Goal: Transaction & Acquisition: Purchase product/service

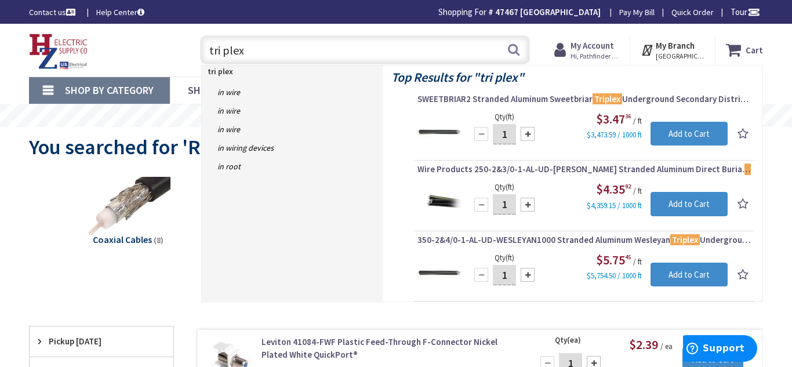
click at [404, 33] on div "tri plex tri plex Search" at bounding box center [362, 49] width 336 height 37
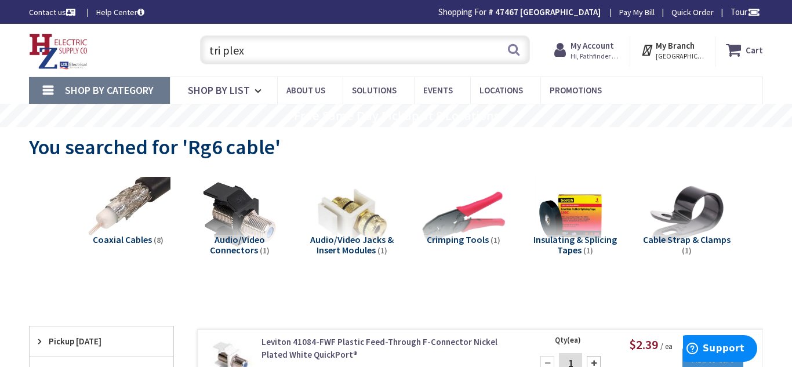
click at [257, 42] on input "tri plex" at bounding box center [365, 49] width 330 height 29
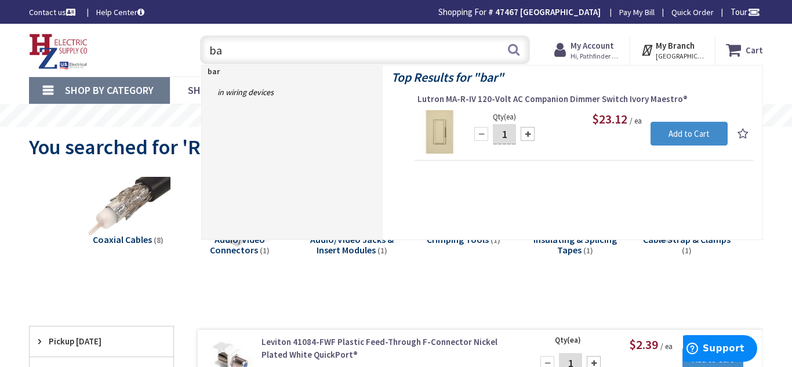
type input "b"
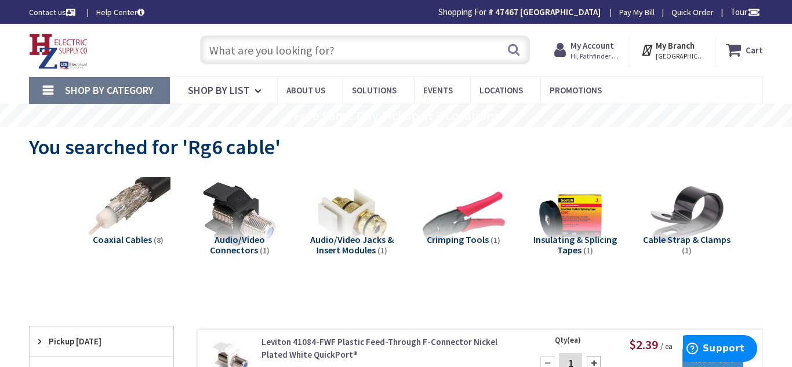
paste input "burial tape"
type input "burial tape"
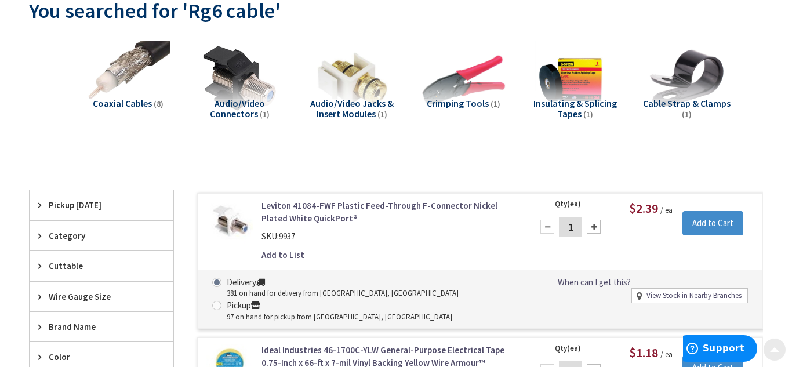
scroll to position [137, 0]
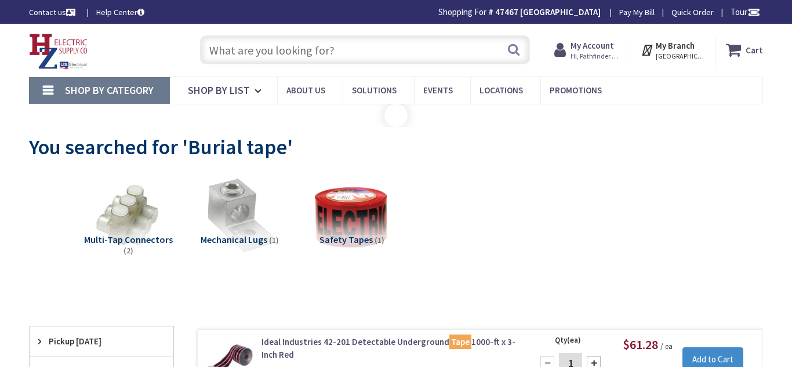
click at [303, 53] on input "text" at bounding box center [365, 49] width 330 height 29
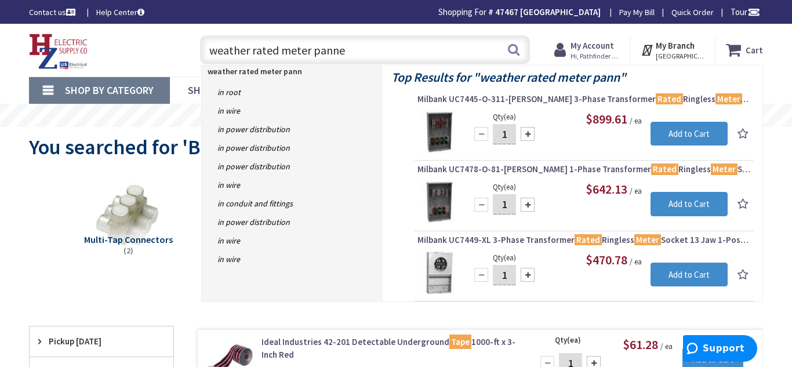
type input "weather rated meter pannel"
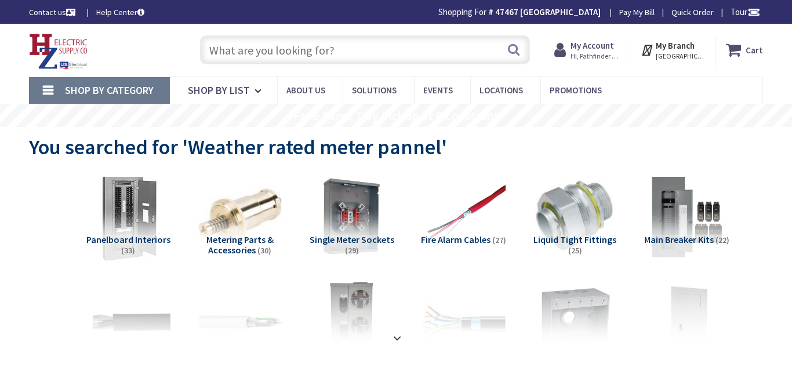
click at [139, 223] on img at bounding box center [128, 217] width 92 height 92
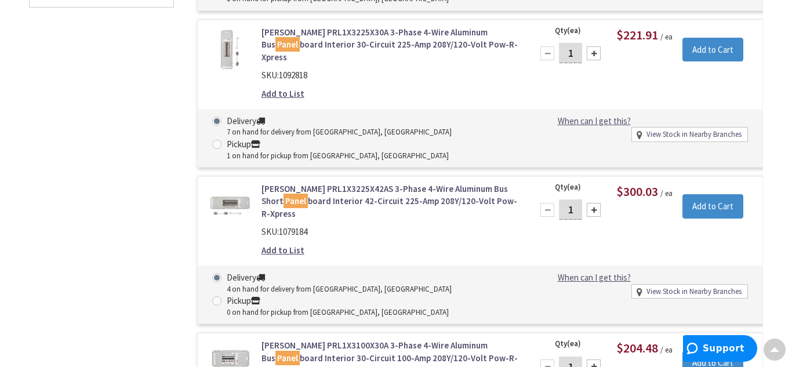
scroll to position [930, 0]
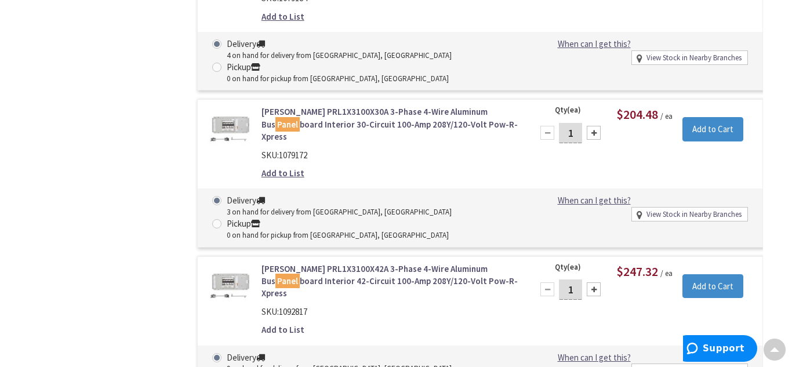
click at [285, 324] on link "Add to List" at bounding box center [283, 330] width 43 height 12
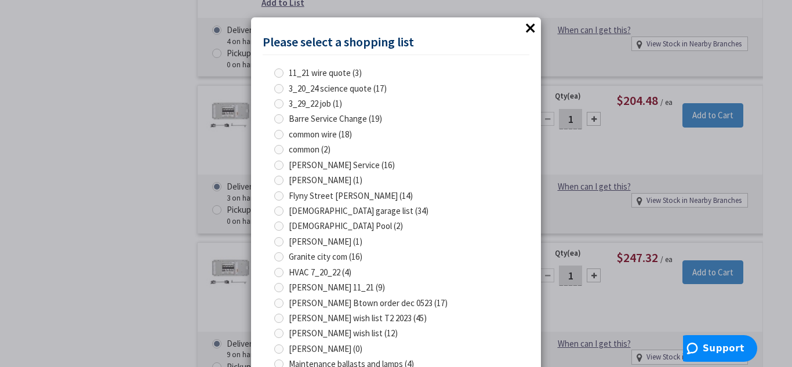
scroll to position [350, 0]
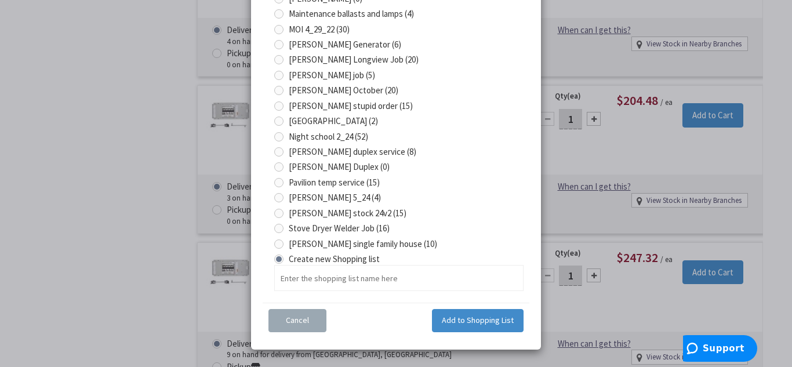
click at [288, 315] on span "Cancel" at bounding box center [297, 320] width 23 height 10
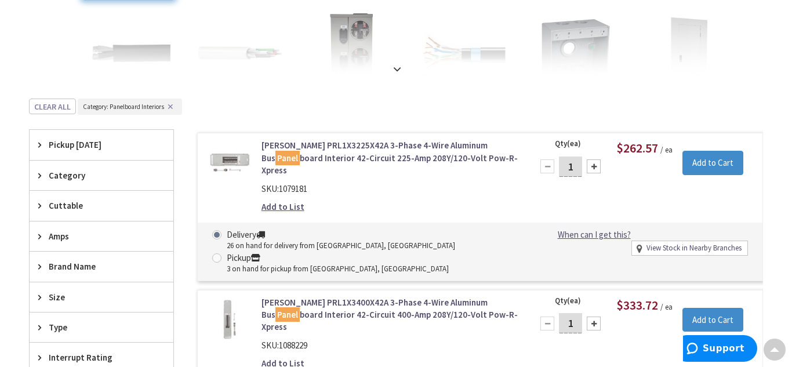
scroll to position [0, 0]
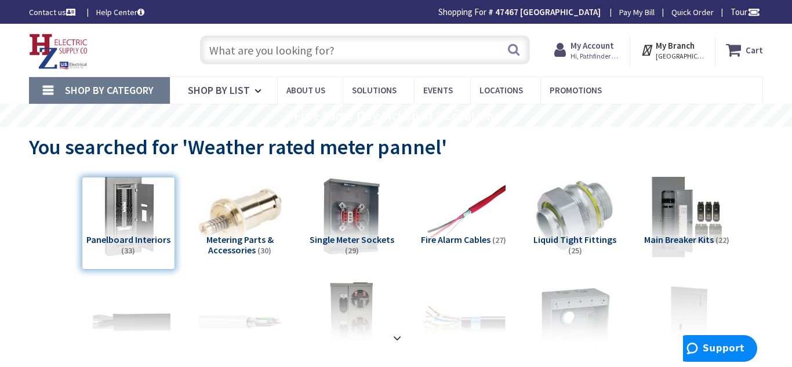
click at [297, 48] on input "text" at bounding box center [365, 49] width 330 height 29
click at [307, 56] on input "text" at bounding box center [365, 49] width 330 height 29
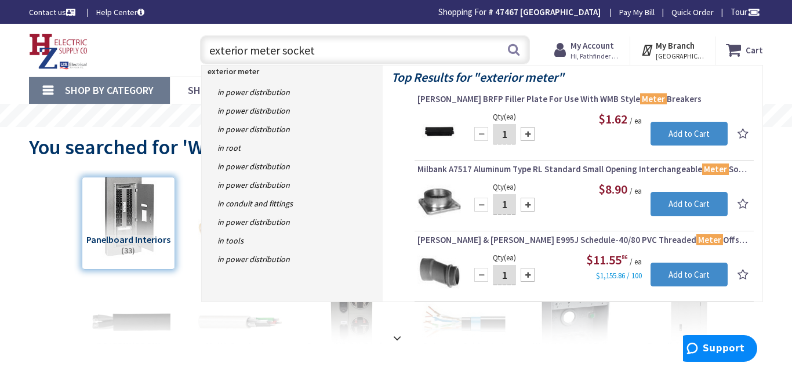
type input "exterior meter socket"
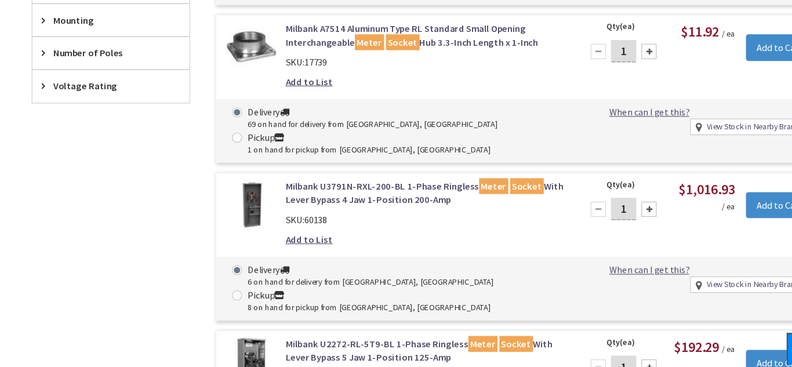
click at [229, 219] on img at bounding box center [230, 218] width 46 height 46
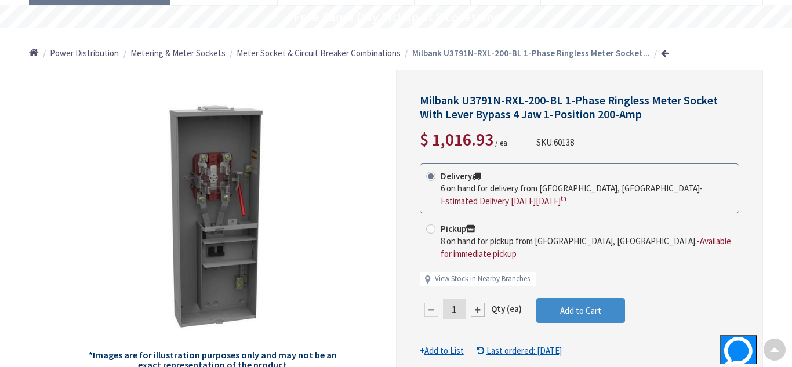
scroll to position [96, 0]
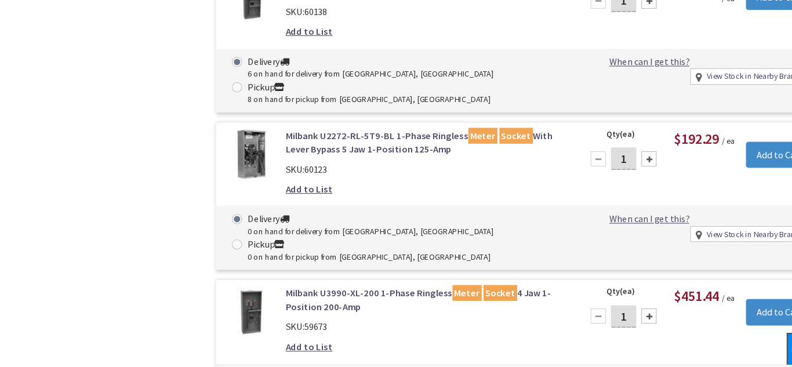
scroll to position [973, 0]
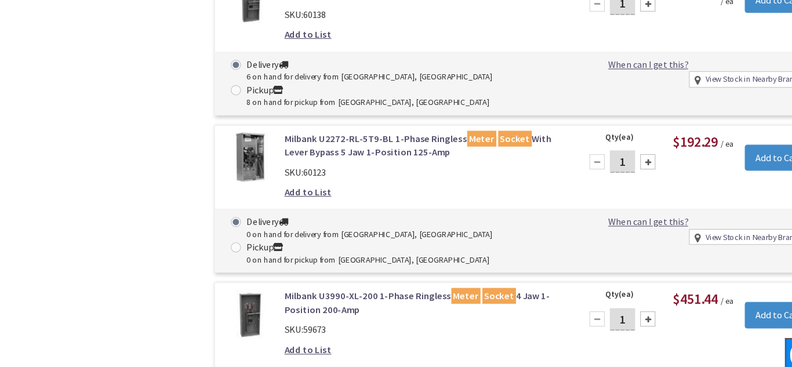
click at [243, 291] on img at bounding box center [230, 314] width 46 height 46
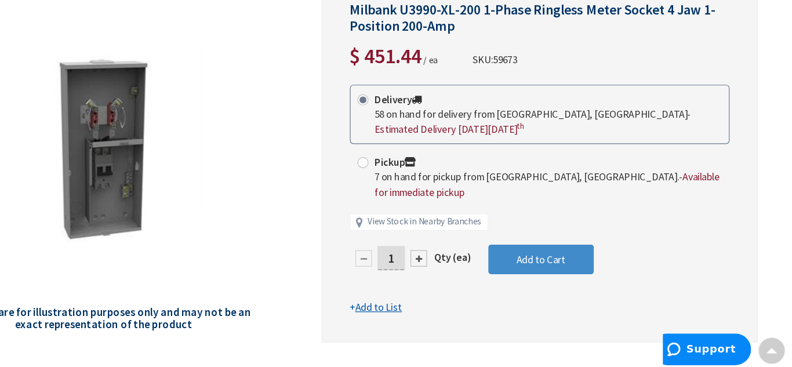
scroll to position [137, 0]
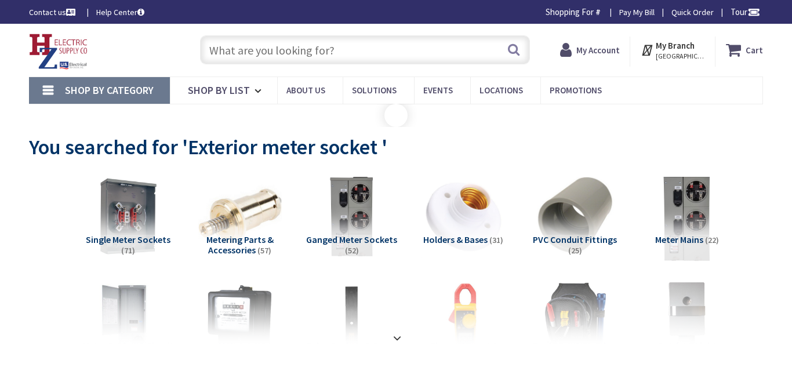
click at [679, 171] on img at bounding box center [687, 217] width 92 height 92
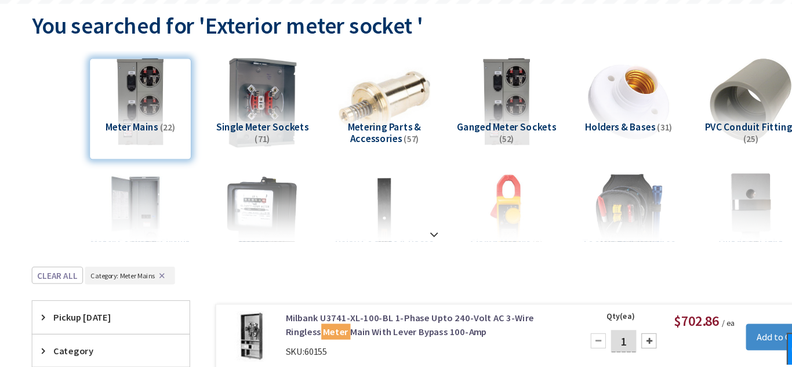
scroll to position [116, 0]
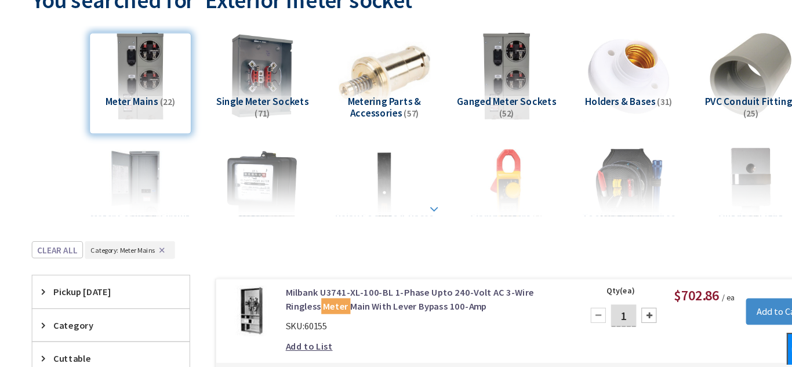
click at [392, 220] on strong at bounding box center [397, 222] width 14 height 13
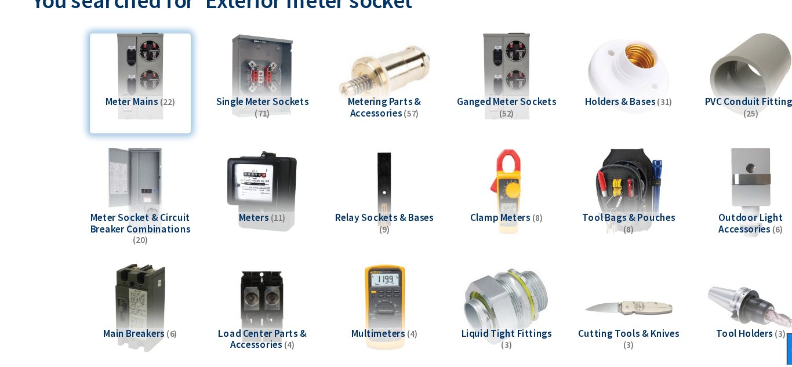
click at [112, 210] on img at bounding box center [128, 206] width 92 height 92
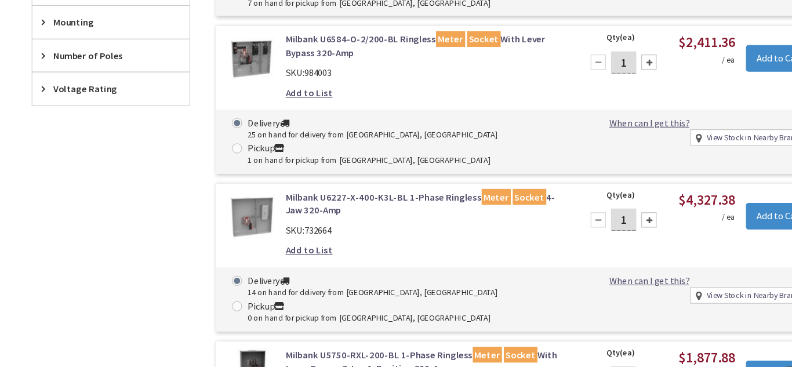
scroll to position [1342, 0]
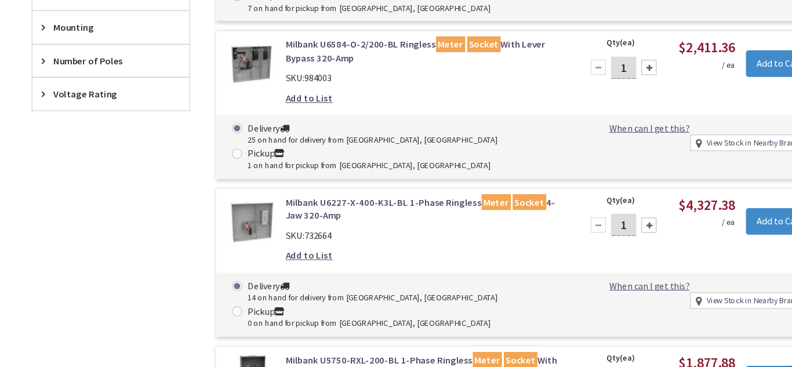
click at [227, 186] on img at bounding box center [230, 202] width 46 height 46
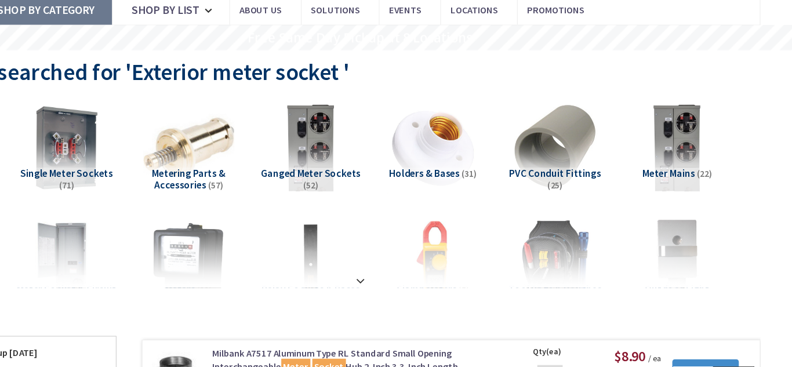
scroll to position [78, 0]
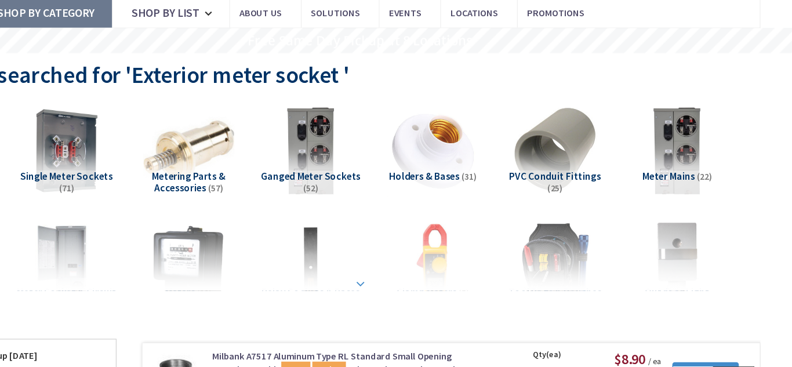
click at [389, 258] on div at bounding box center [396, 234] width 676 height 64
click at [402, 258] on strong at bounding box center [397, 259] width 14 height 13
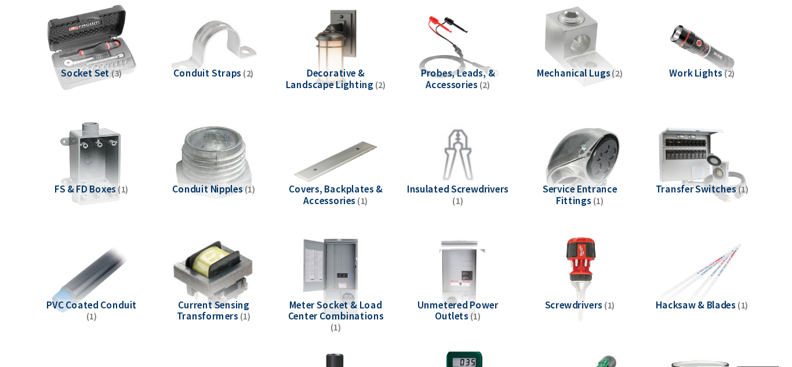
scroll to position [279, 0]
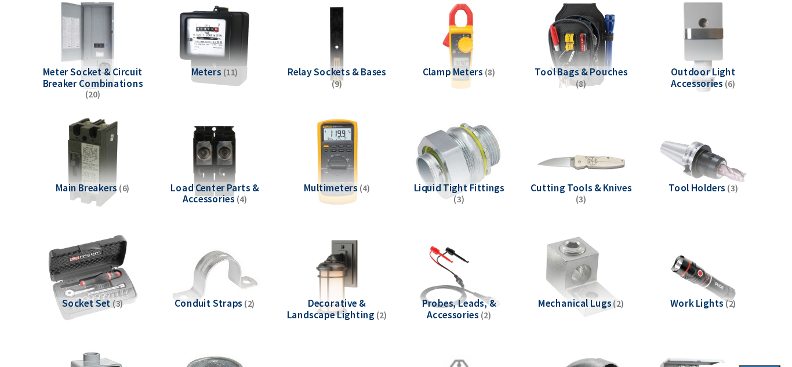
click at [136, 59] on img at bounding box center [128, 43] width 92 height 92
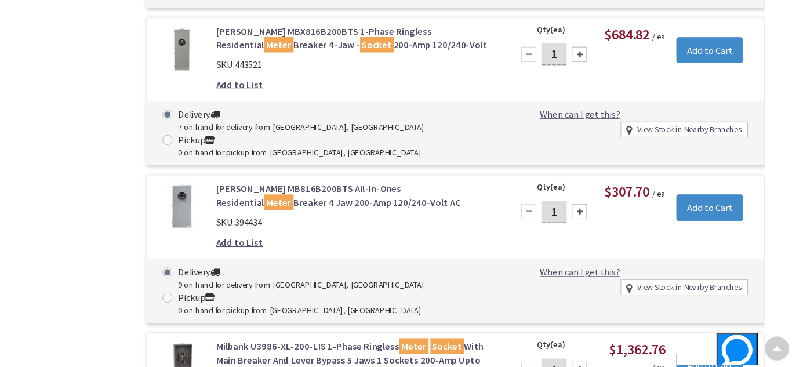
scroll to position [1759, 0]
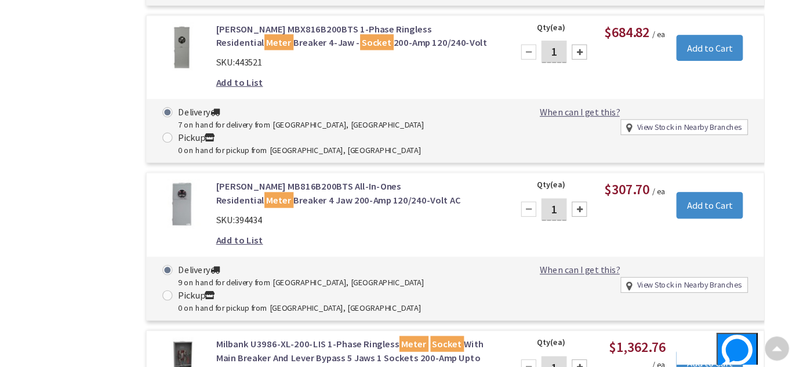
click at [357, 195] on link "Eaton MB816B200BTS All-In-Ones Residential Meter Breaker 4 Jaw 200-Amp 120/240-…" at bounding box center [390, 207] width 257 height 25
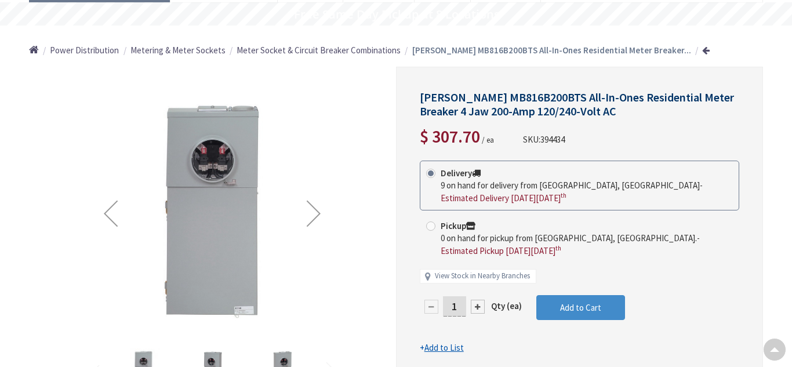
click at [323, 209] on div "Next" at bounding box center [314, 213] width 46 height 46
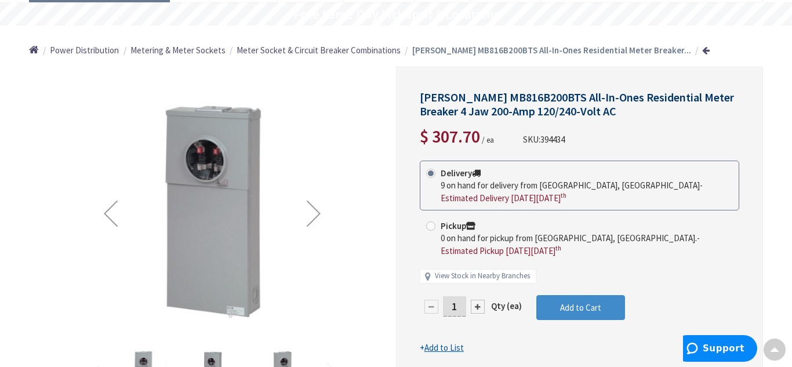
click at [315, 212] on div "Next" at bounding box center [314, 213] width 46 height 46
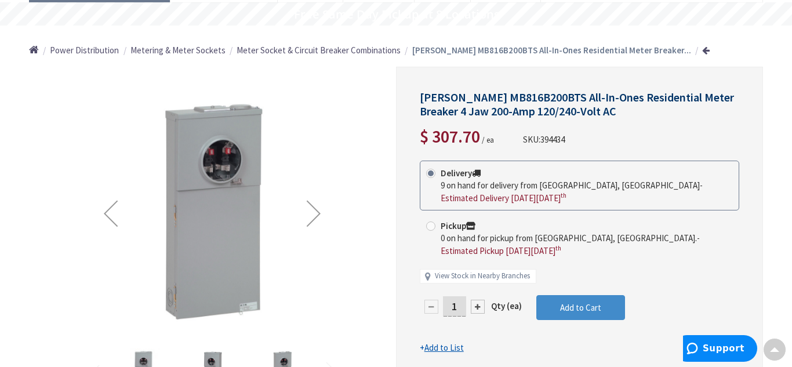
click at [315, 212] on div "Next" at bounding box center [314, 213] width 46 height 46
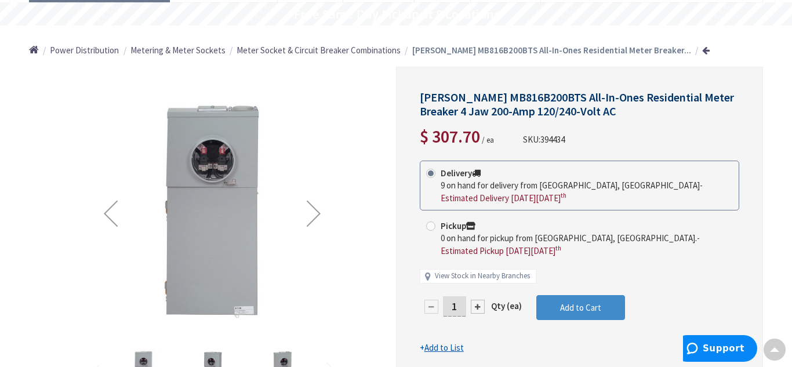
click at [315, 212] on div "Next" at bounding box center [314, 213] width 46 height 46
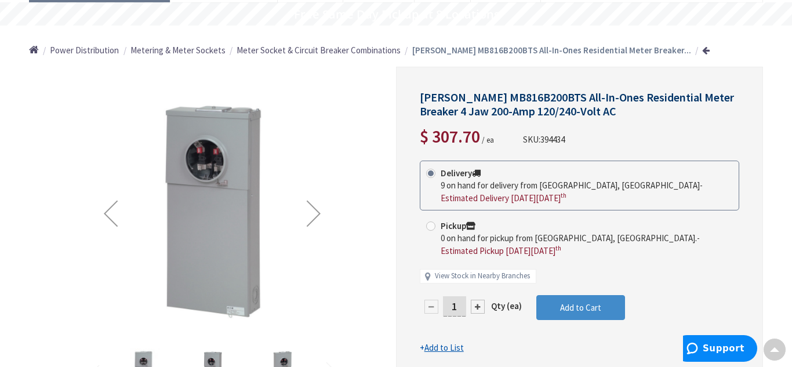
click at [315, 212] on div "Next" at bounding box center [314, 213] width 46 height 46
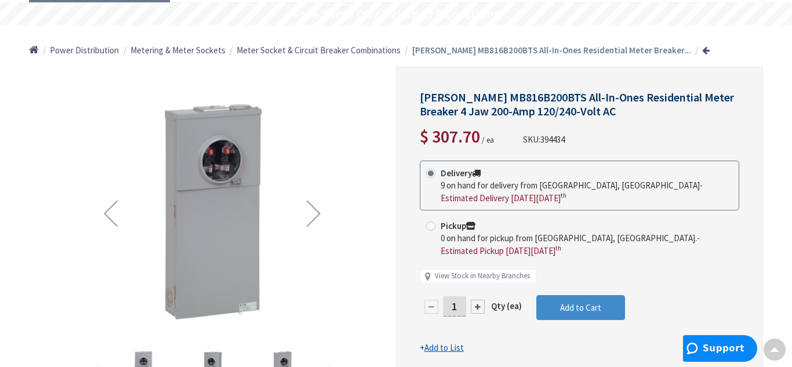
click at [315, 212] on div "Next" at bounding box center [314, 213] width 46 height 46
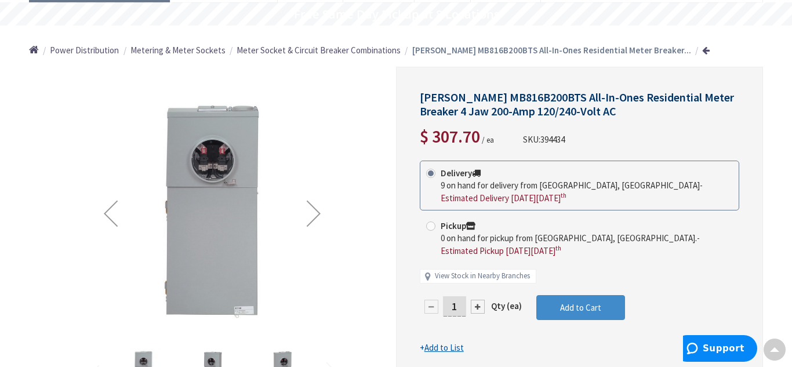
click at [315, 212] on div "Next" at bounding box center [314, 213] width 46 height 46
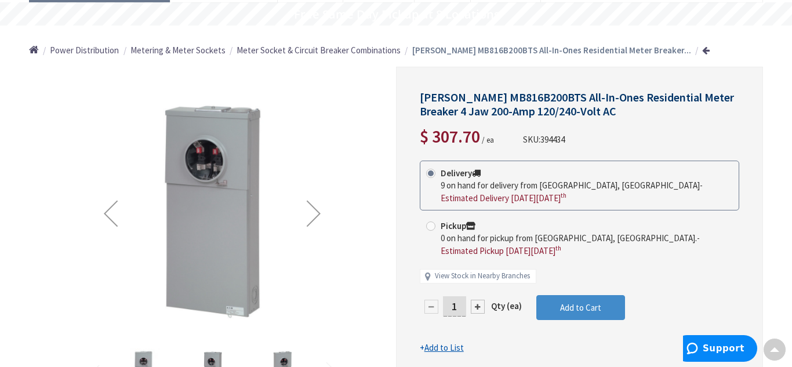
click at [315, 212] on div "Next" at bounding box center [314, 213] width 46 height 46
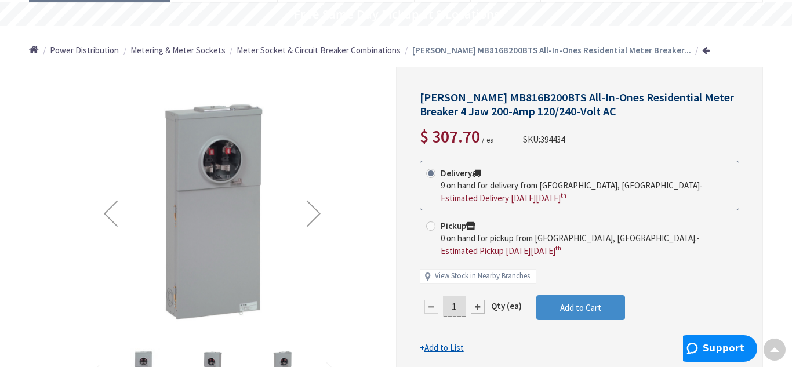
click at [315, 212] on div "Next" at bounding box center [314, 213] width 46 height 46
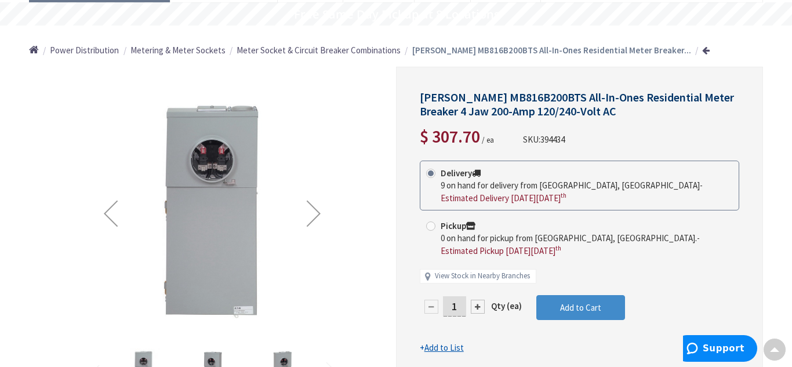
click at [315, 212] on div "Next" at bounding box center [314, 213] width 46 height 46
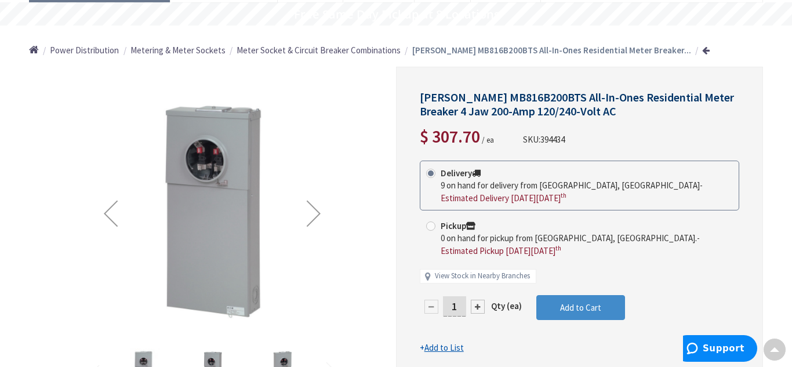
click at [315, 212] on div "Next" at bounding box center [314, 213] width 46 height 46
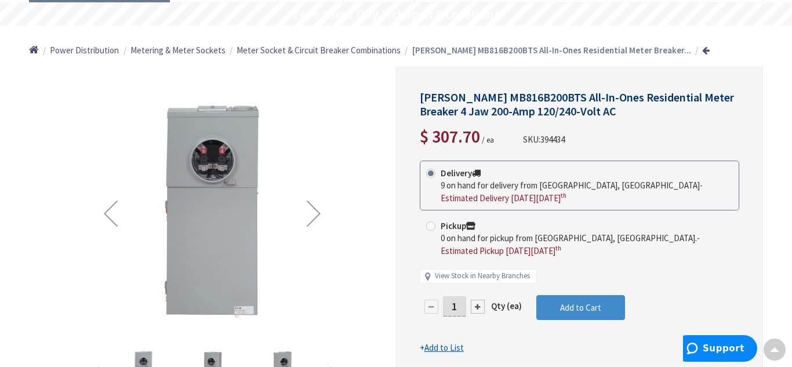
click at [315, 212] on div "Next" at bounding box center [314, 213] width 46 height 46
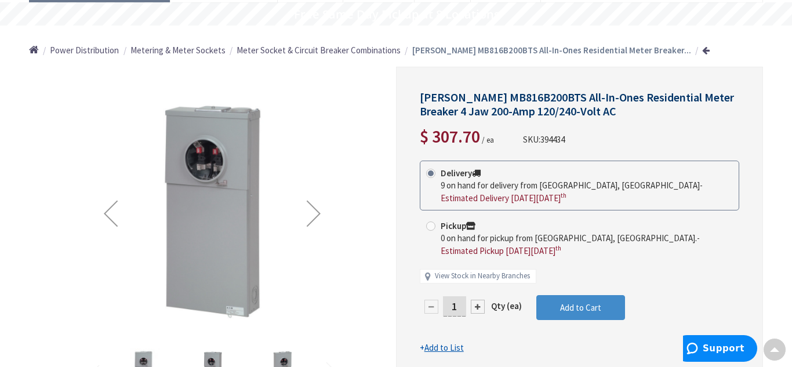
click at [315, 212] on div "Next" at bounding box center [314, 213] width 46 height 46
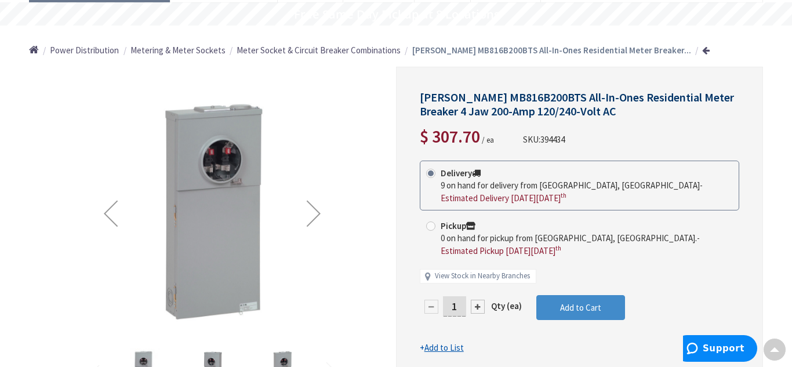
click at [315, 212] on div "Next" at bounding box center [314, 213] width 46 height 46
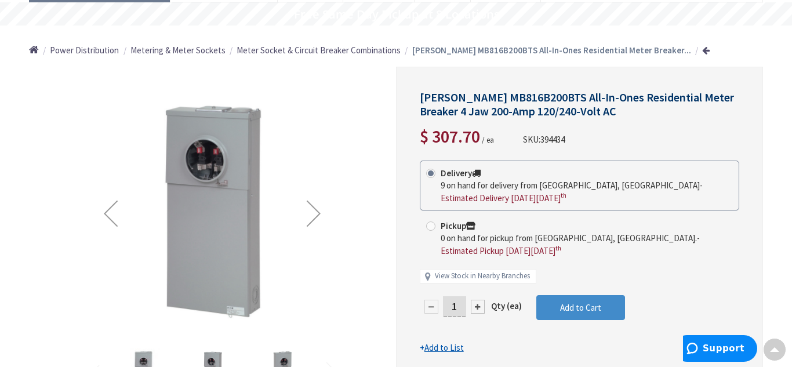
click at [315, 212] on div "Next" at bounding box center [314, 213] width 46 height 46
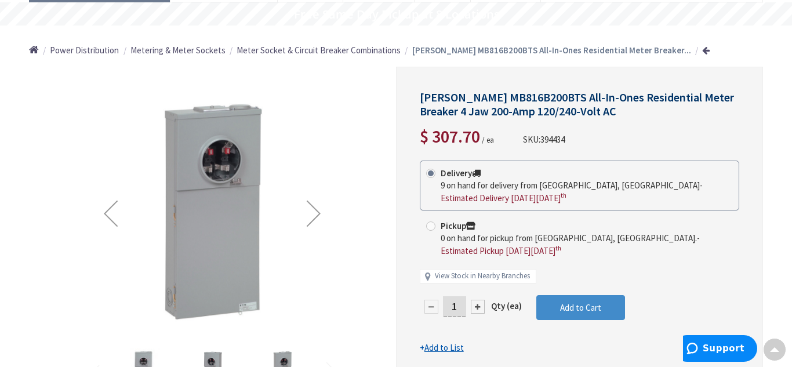
click at [315, 212] on div "Next" at bounding box center [314, 213] width 46 height 46
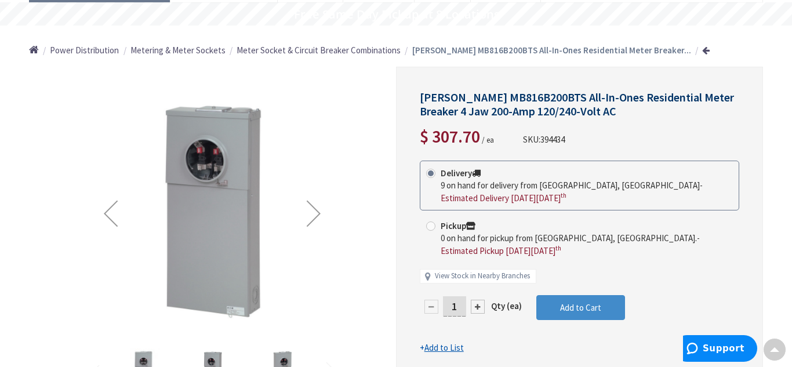
click at [315, 212] on div "Next" at bounding box center [314, 213] width 46 height 46
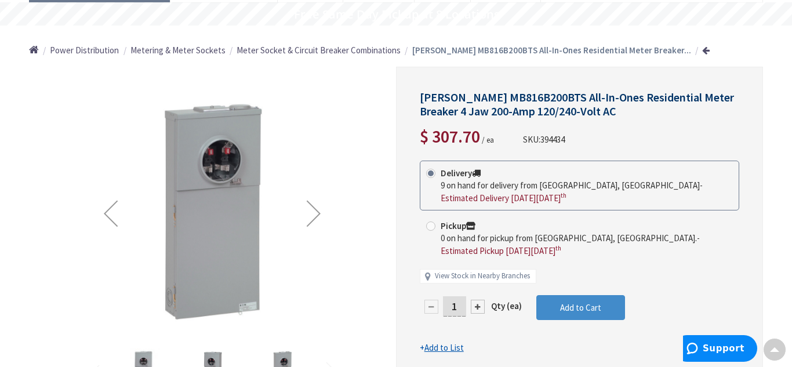
click at [315, 212] on div "Next" at bounding box center [314, 213] width 46 height 46
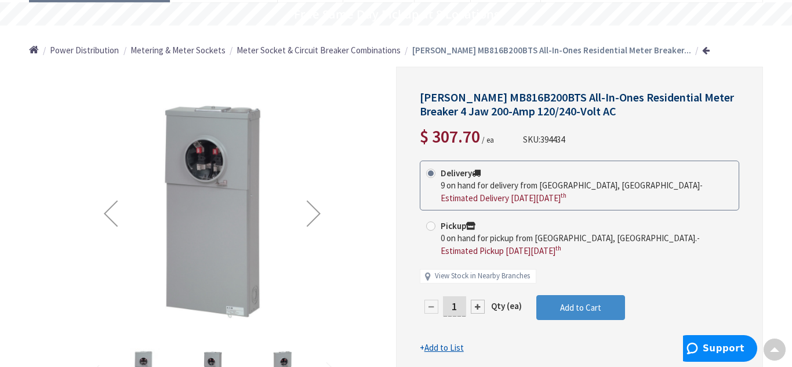
click at [315, 212] on div "Next" at bounding box center [314, 213] width 46 height 46
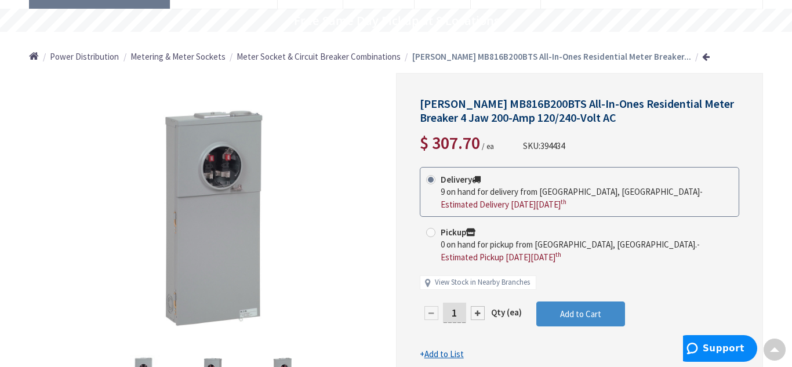
scroll to position [96, 0]
click at [551, 314] on button "Add to Cart" at bounding box center [581, 314] width 89 height 26
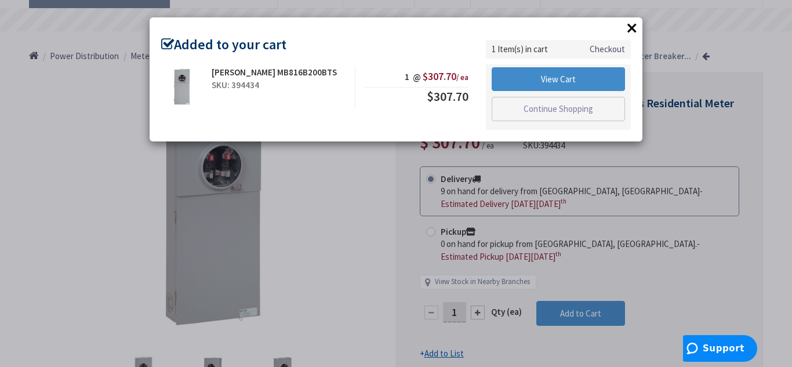
click at [630, 29] on button "×" at bounding box center [632, 27] width 17 height 17
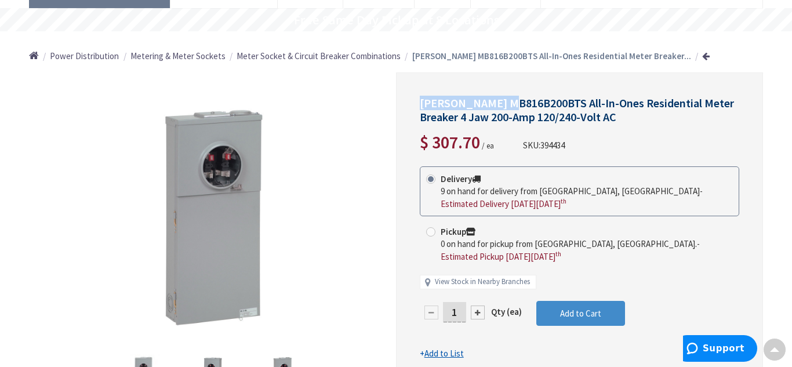
drag, startPoint x: 421, startPoint y: 102, endPoint x: 509, endPoint y: 102, distance: 87.6
click at [509, 102] on span "[PERSON_NAME] MB816B200BTS All-In-Ones Residential Meter Breaker 4 Jaw 200-Amp …" at bounding box center [577, 110] width 314 height 28
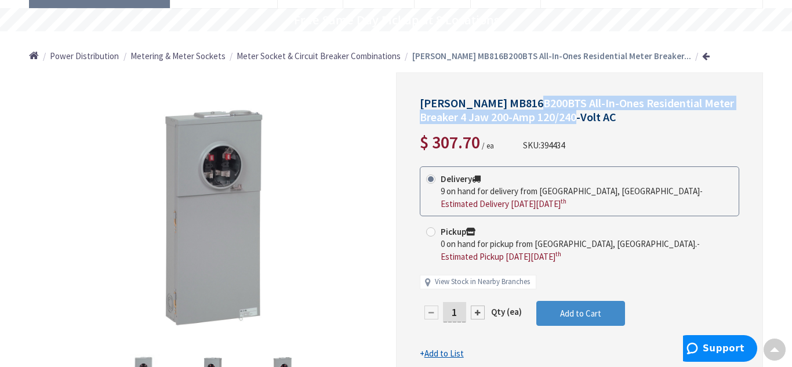
drag, startPoint x: 531, startPoint y: 104, endPoint x: 627, endPoint y: 120, distance: 97.6
click at [627, 120] on h1 "[PERSON_NAME] MB816B200BTS All-In-Ones Residential Meter Breaker 4 Jaw 200-Amp …" at bounding box center [580, 110] width 320 height 28
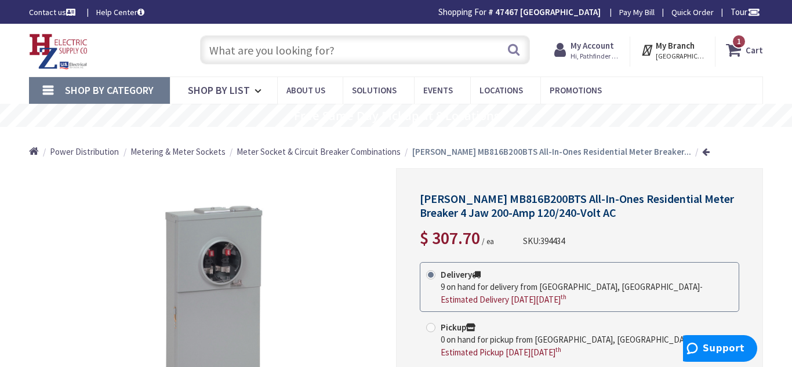
click at [418, 43] on input "text" at bounding box center [365, 49] width 330 height 29
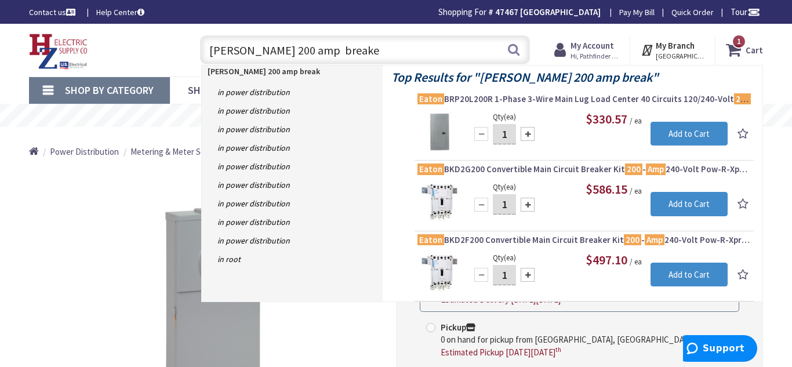
type input "eaton 200 amp breaker"
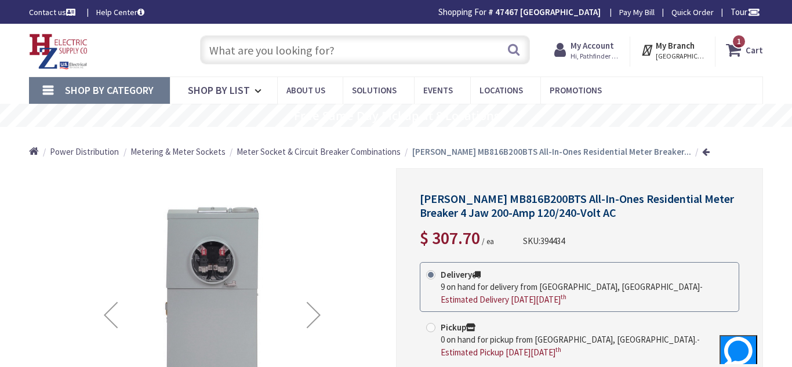
click at [262, 44] on input "text" at bounding box center [365, 49] width 330 height 29
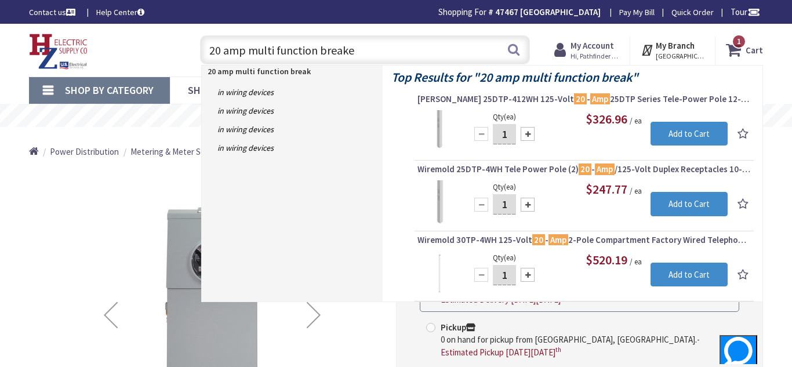
type input "20 amp multi function breaker"
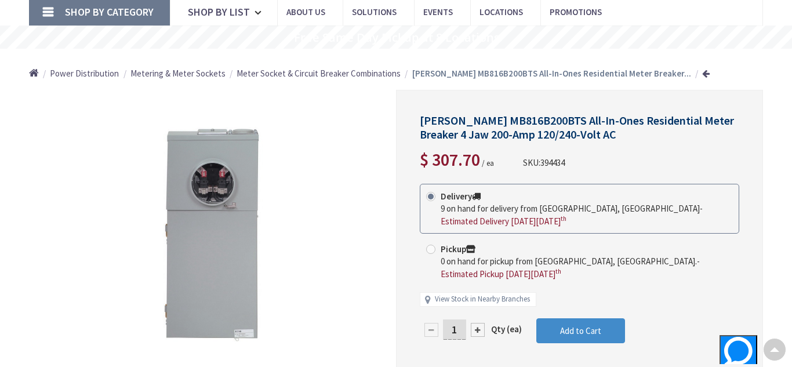
scroll to position [150, 0]
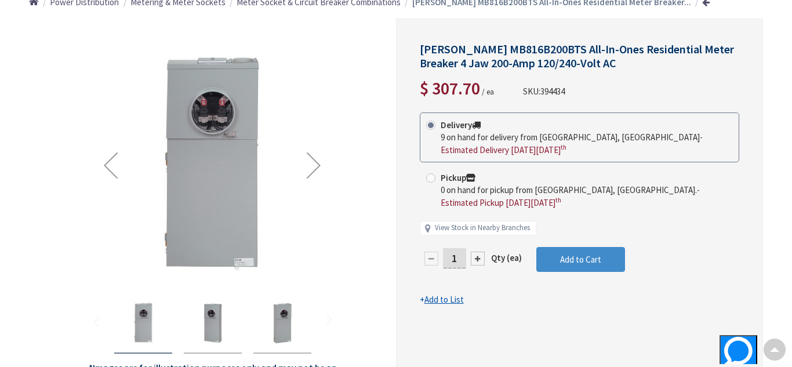
click at [313, 163] on div "Next" at bounding box center [314, 165] width 46 height 46
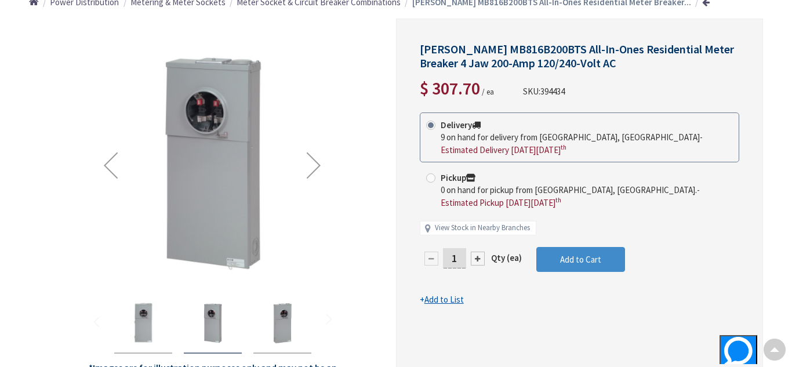
click at [313, 163] on div "Next" at bounding box center [314, 165] width 46 height 46
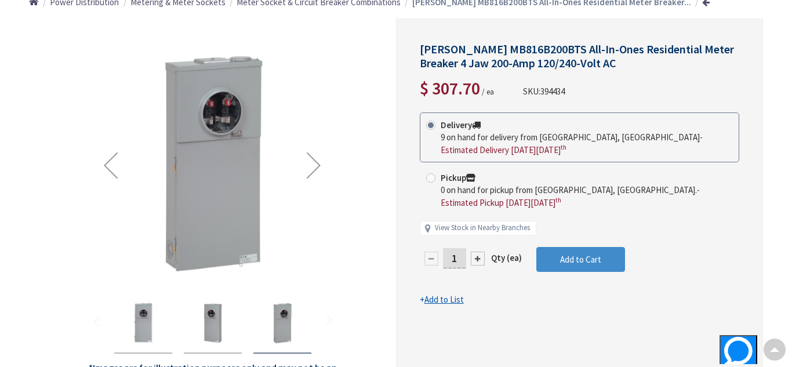
click at [313, 163] on div "Next" at bounding box center [314, 165] width 46 height 46
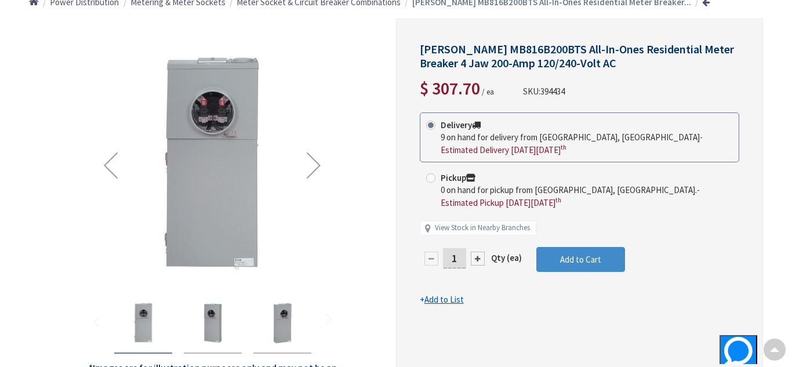
click at [313, 163] on div "Next" at bounding box center [314, 165] width 46 height 46
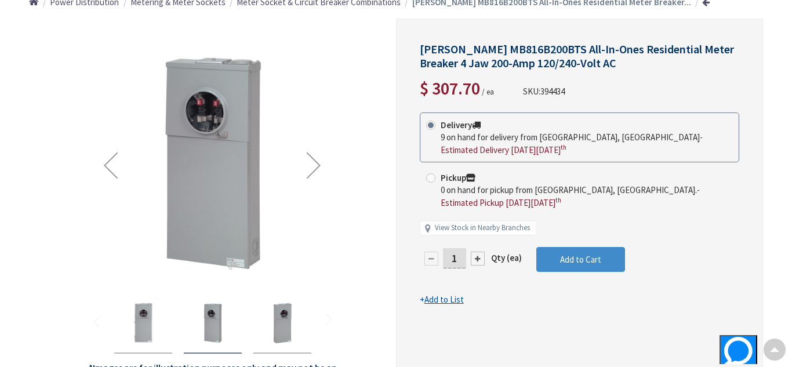
click at [313, 163] on div "Next" at bounding box center [314, 165] width 46 height 46
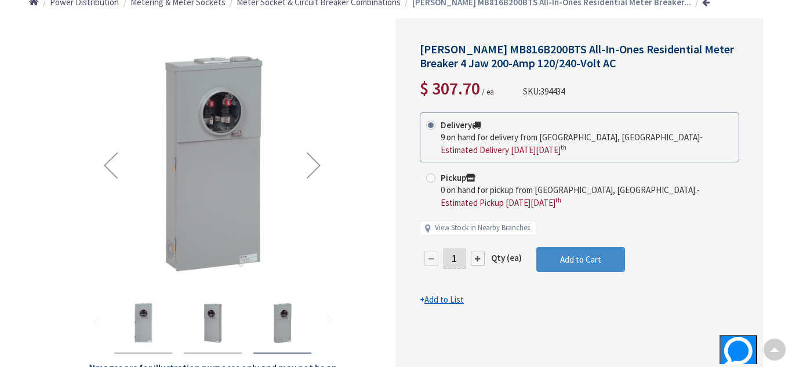
click at [313, 163] on div "Next" at bounding box center [314, 165] width 46 height 46
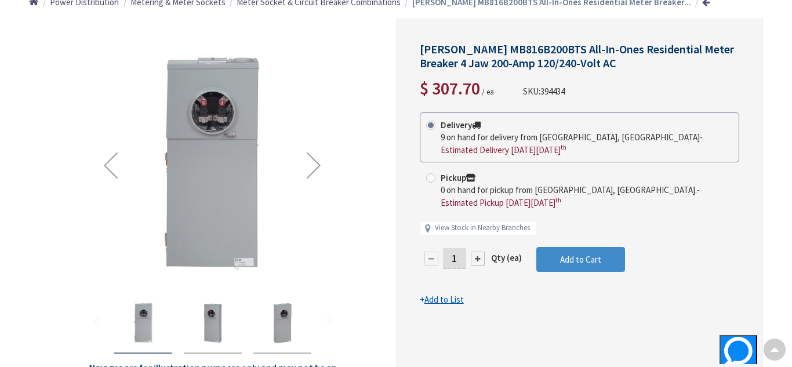
click at [313, 163] on div "Next" at bounding box center [314, 165] width 46 height 46
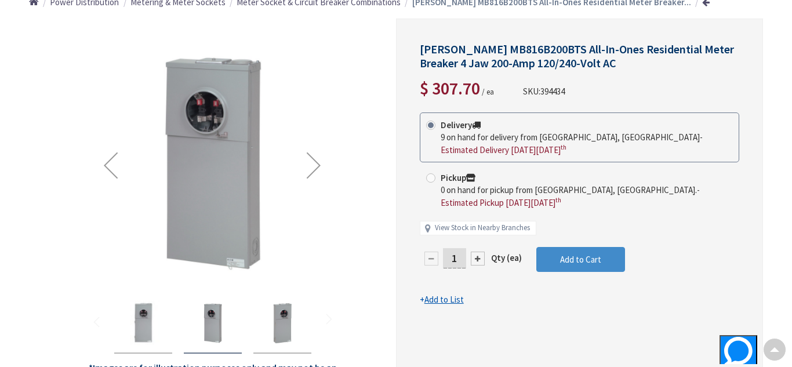
click at [313, 163] on div "Next" at bounding box center [314, 165] width 46 height 46
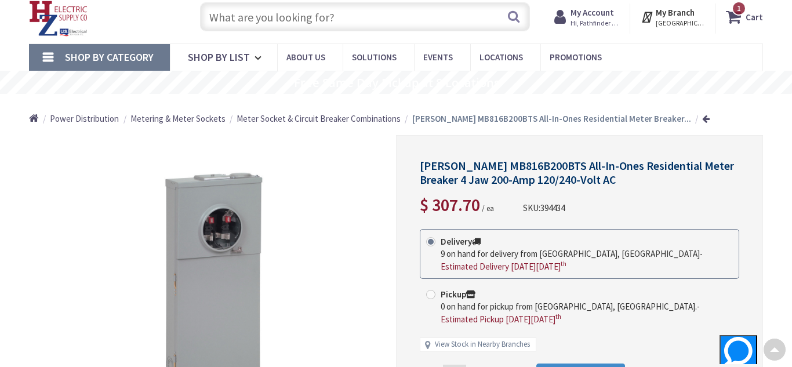
scroll to position [0, 0]
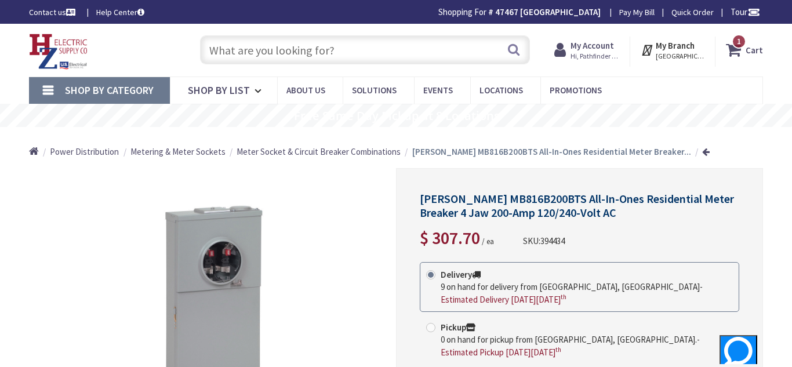
click at [263, 55] on input "text" at bounding box center [365, 49] width 330 height 29
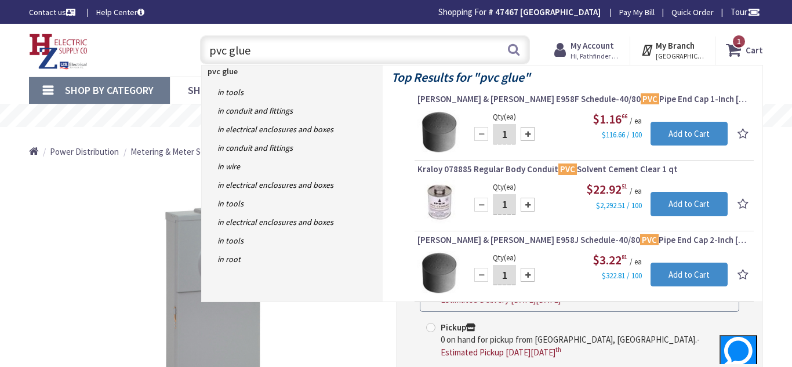
type input "pvc glue"
click at [82, 51] on img at bounding box center [58, 52] width 59 height 36
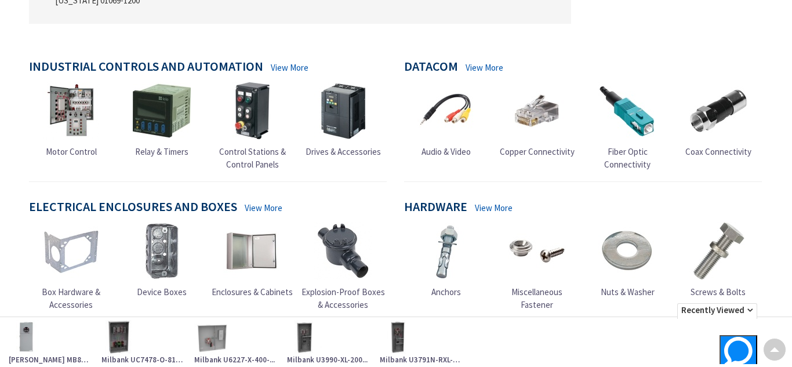
scroll to position [339, 0]
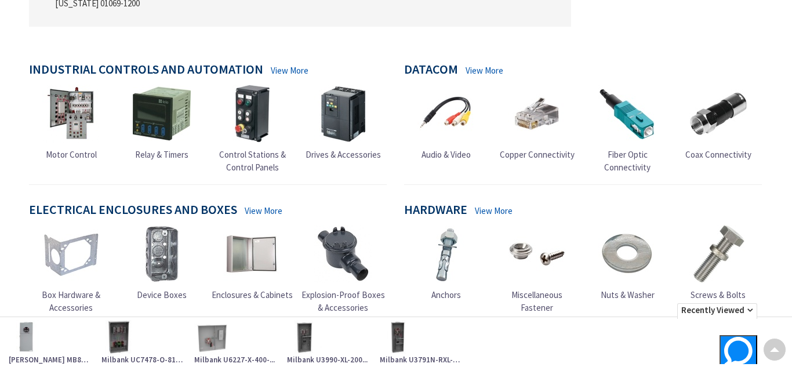
click at [715, 105] on img at bounding box center [719, 114] width 58 height 58
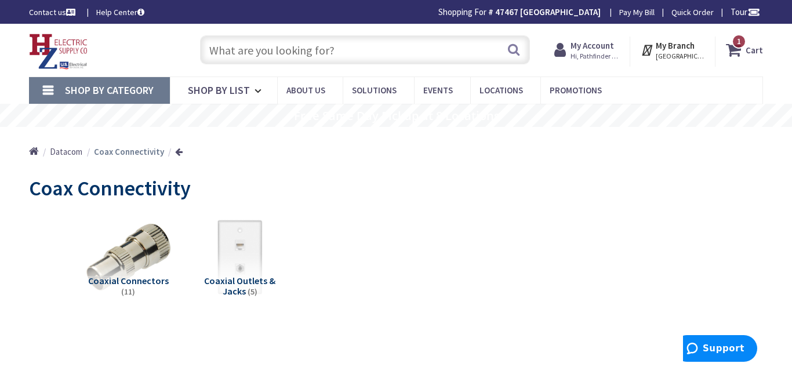
click at [266, 42] on input "text" at bounding box center [365, 49] width 330 height 29
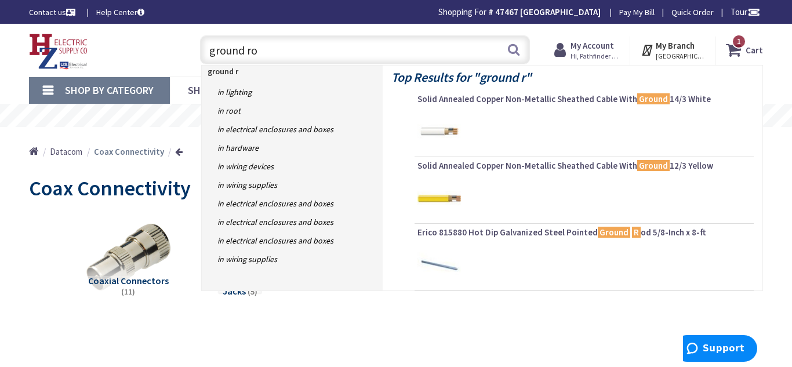
type input "ground rod"
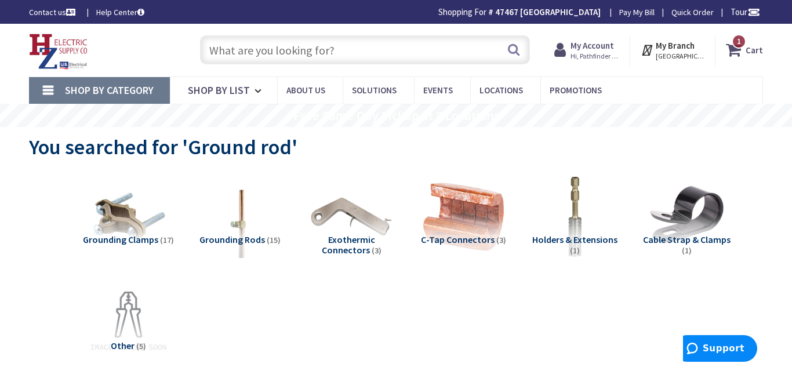
click at [353, 46] on input "text" at bounding box center [365, 49] width 330 height 29
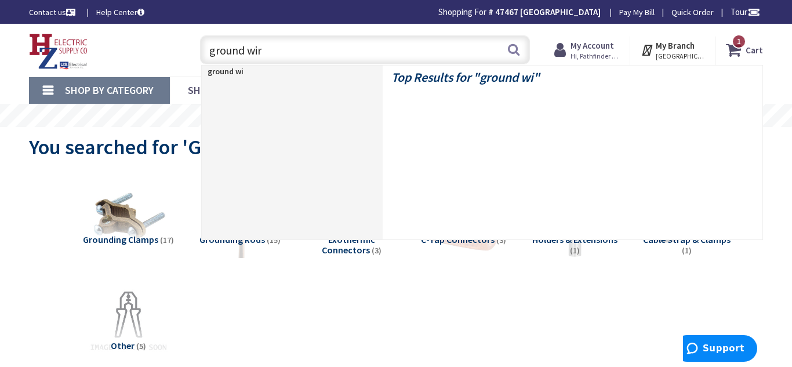
type input "ground wire"
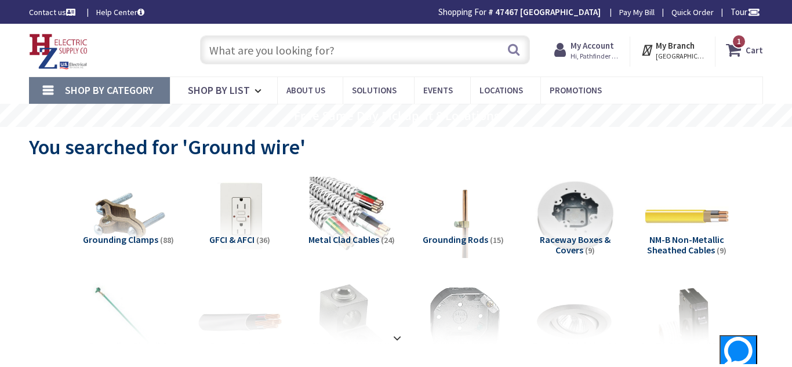
click at [242, 50] on input "text" at bounding box center [365, 49] width 330 height 29
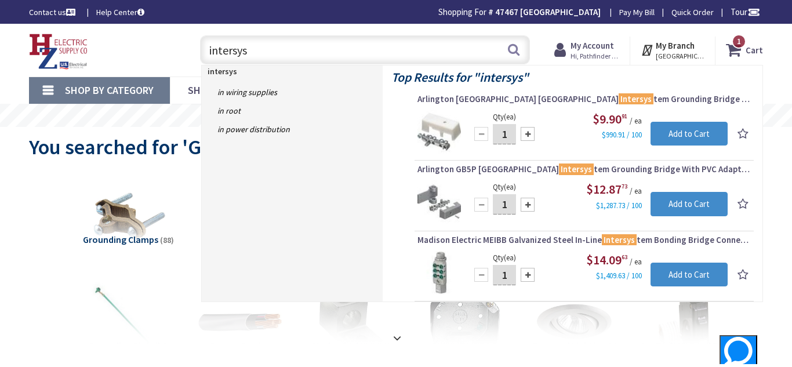
click at [603, 124] on span "$9.90 91" at bounding box center [610, 119] width 35 height 16
click at [400, 44] on input "intersys" at bounding box center [365, 49] width 330 height 29
type input "i"
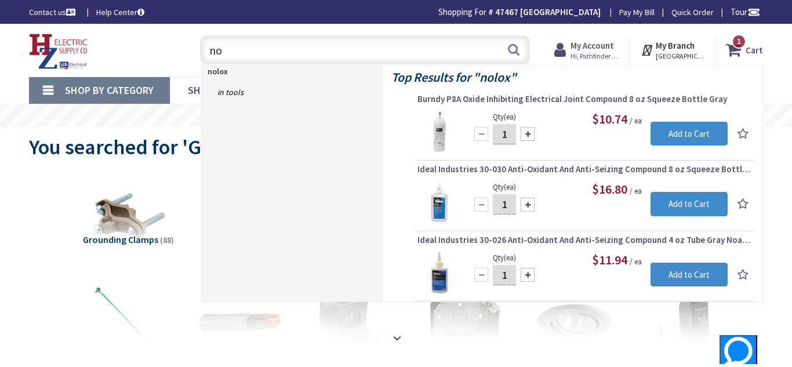
type input "n"
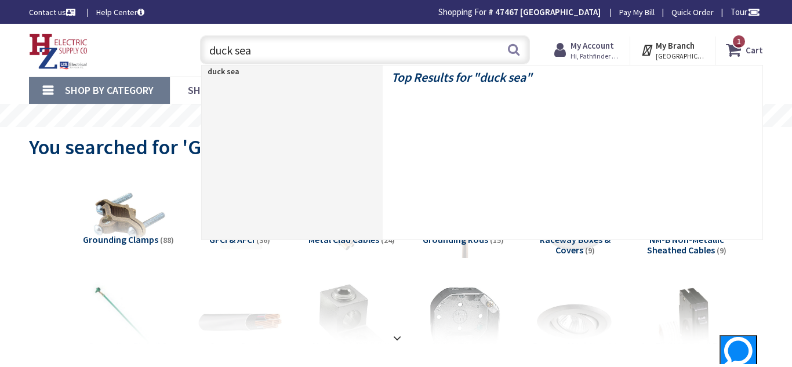
type input "duck seal"
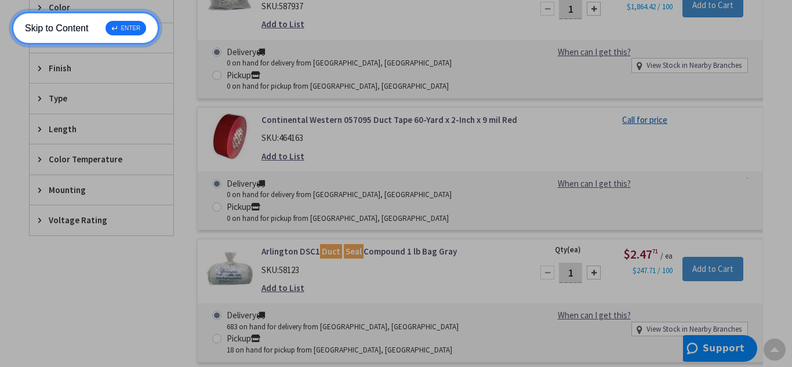
scroll to position [627, 0]
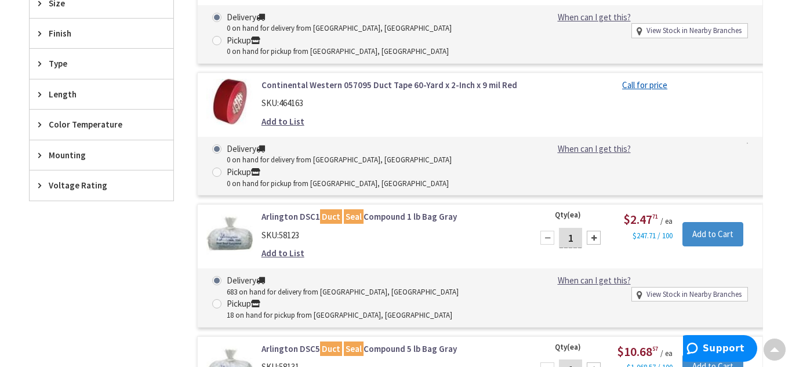
click at [114, 52] on div "Type" at bounding box center [102, 64] width 144 height 30
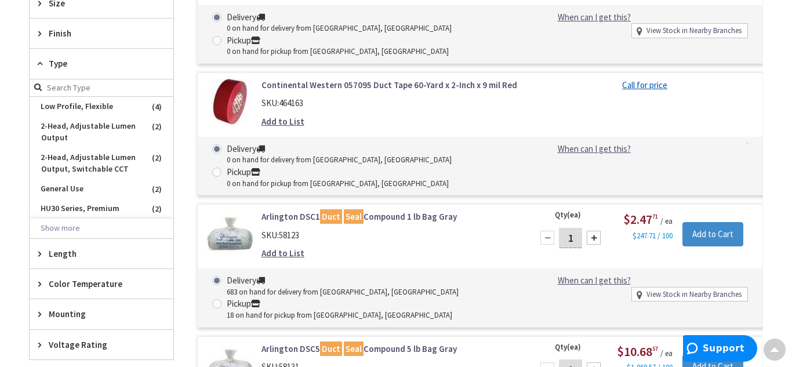
scroll to position [0, 0]
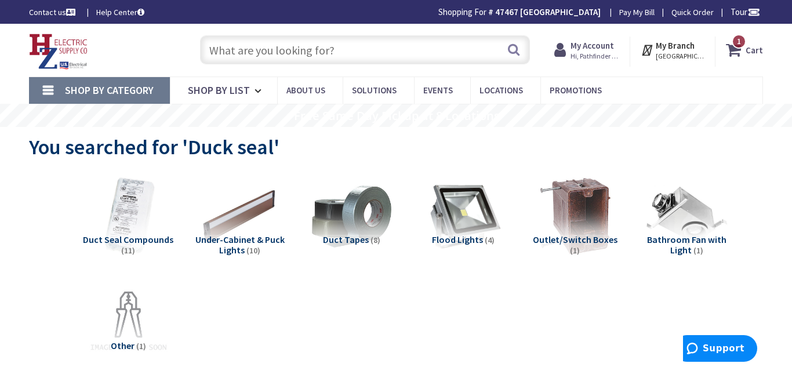
click at [289, 46] on input "text" at bounding box center [365, 49] width 330 height 29
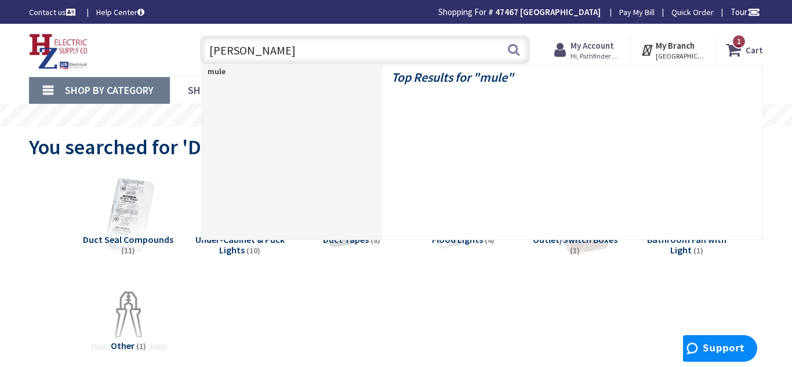
type input "mule line"
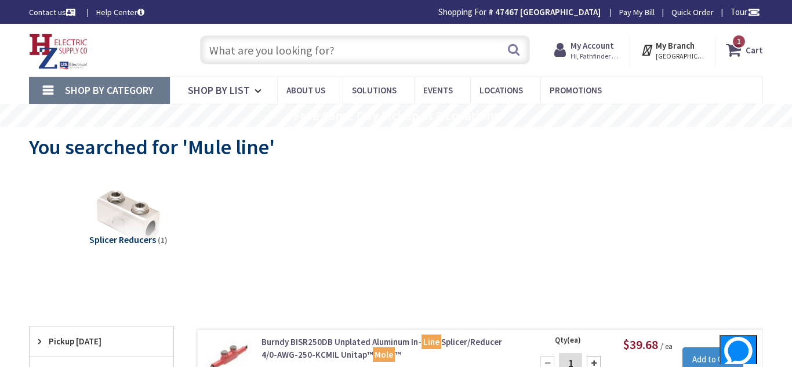
click at [267, 59] on input "text" at bounding box center [365, 49] width 330 height 29
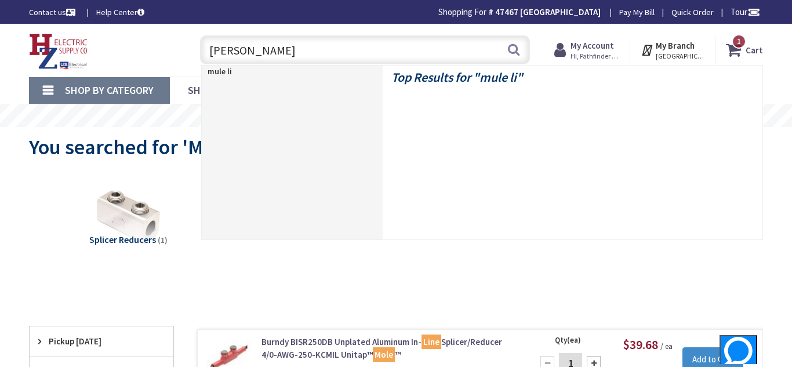
type input "mule line"
